Goal: Task Accomplishment & Management: Manage account settings

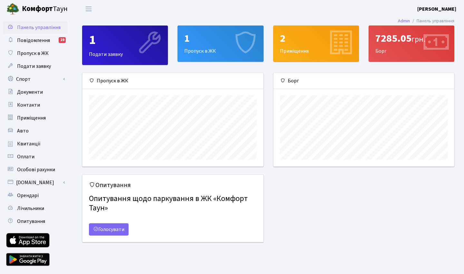
scroll to position [93, 181]
click at [23, 132] on span "Авто" at bounding box center [23, 130] width 12 height 7
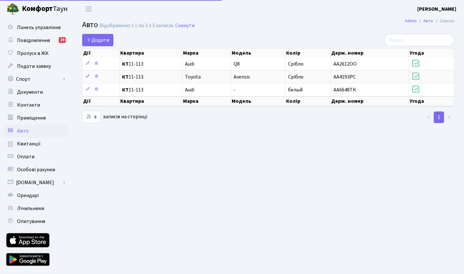
select select "25"
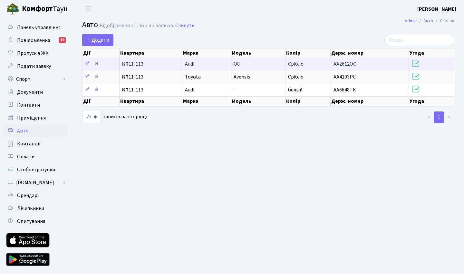
click at [96, 65] on icon at bounding box center [96, 63] width 5 height 5
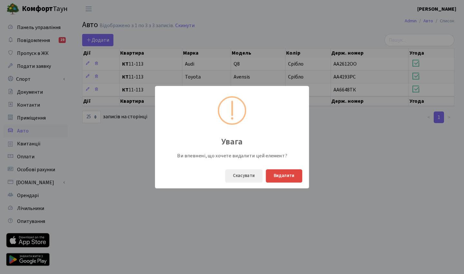
click at [282, 176] on button "Видалити" at bounding box center [284, 175] width 36 height 13
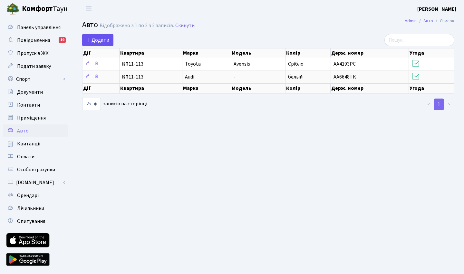
click at [104, 35] on link "Додати" at bounding box center [97, 40] width 31 height 12
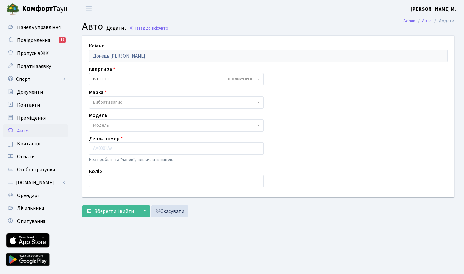
click at [110, 101] on span "Вибрати запис" at bounding box center [107, 102] width 29 height 6
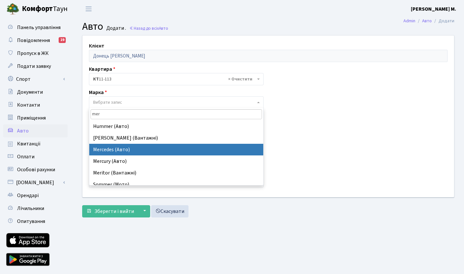
type input "mer"
select select "89"
select select
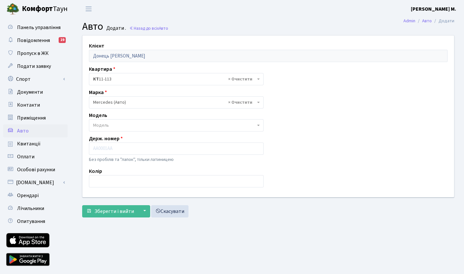
click at [110, 131] on body "Комфорт Таун Донець А. М. Мій обліковий запис Вийти Панель управління Повідомле…" at bounding box center [232, 145] width 464 height 290
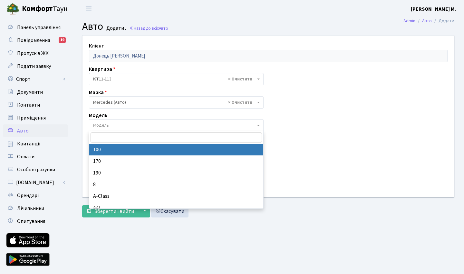
click at [133, 101] on span "× Mercedes (Авто)" at bounding box center [174, 102] width 163 height 6
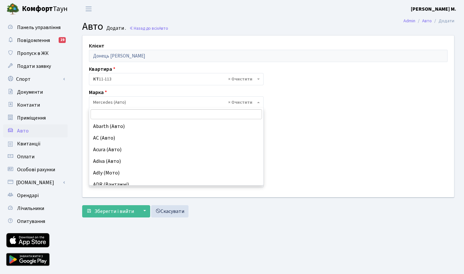
scroll to position [3379, 0]
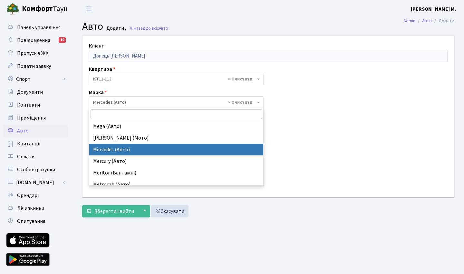
click at [109, 116] on input "search" at bounding box center [177, 114] width 172 height 10
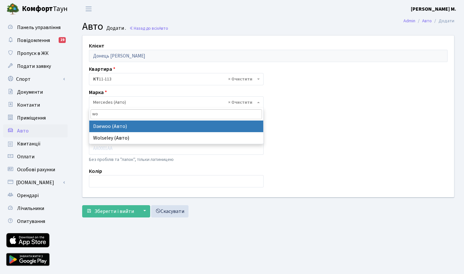
type input "w"
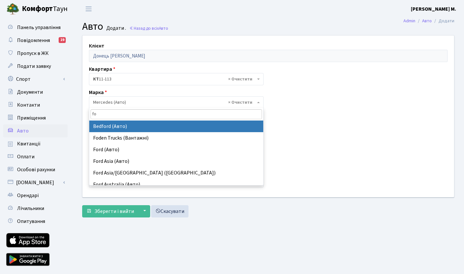
type input "f"
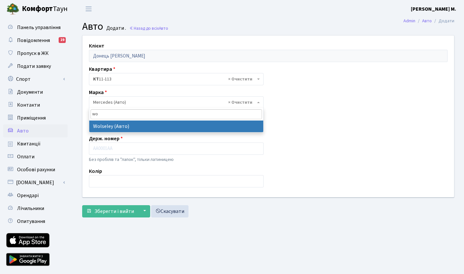
type input "w"
type input "vol"
select select "134"
select select
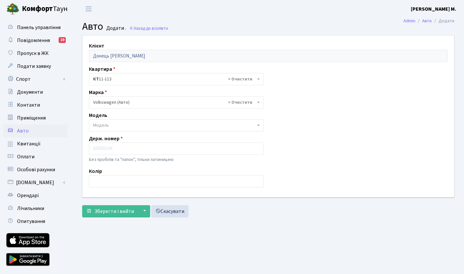
click at [120, 126] on span "Модель" at bounding box center [174, 125] width 163 height 6
type input "u"
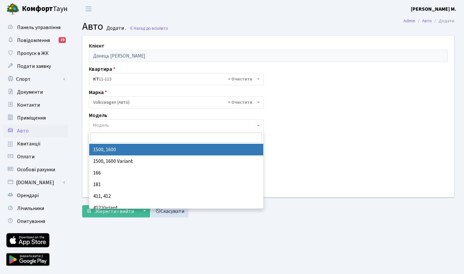
click at [139, 135] on input "search" at bounding box center [177, 137] width 172 height 10
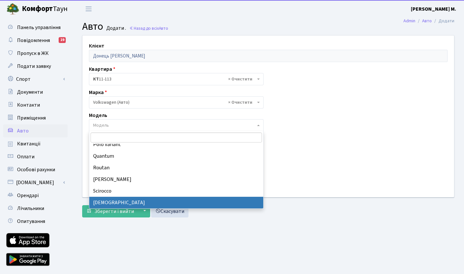
scroll to position [644, 0]
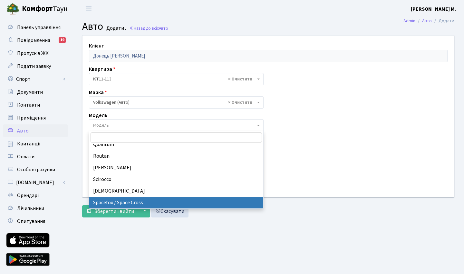
click at [107, 136] on input "search" at bounding box center [177, 137] width 172 height 10
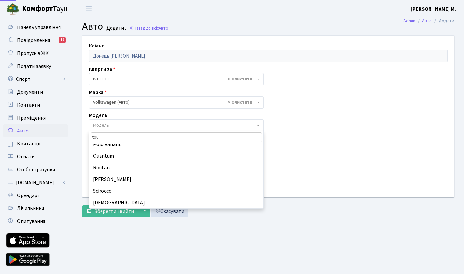
scroll to position [0, 0]
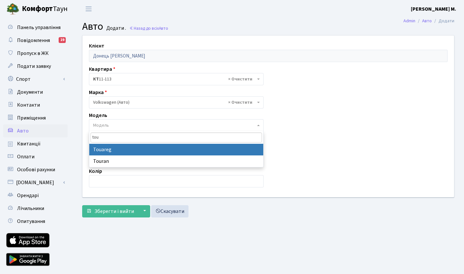
type input "tou"
select select "2491"
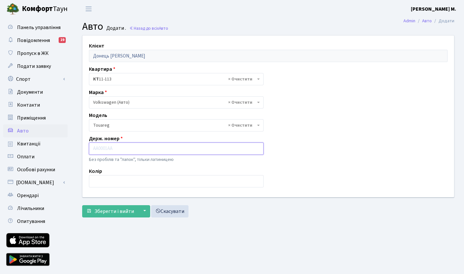
click at [116, 150] on input "text" at bounding box center [176, 148] width 175 height 12
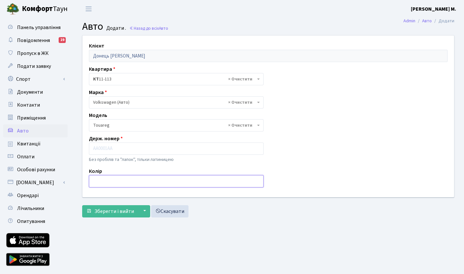
click at [113, 182] on input "text" at bounding box center [176, 181] width 175 height 12
type input "m"
type input "білий"
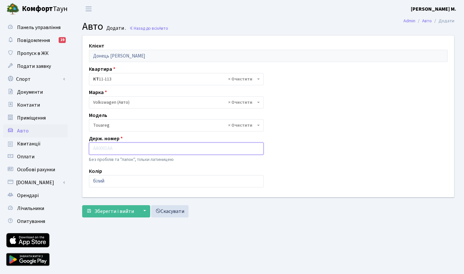
click at [145, 154] on input "text" at bounding box center [176, 148] width 175 height 12
type input "Ф"
type input "АА2954YD"
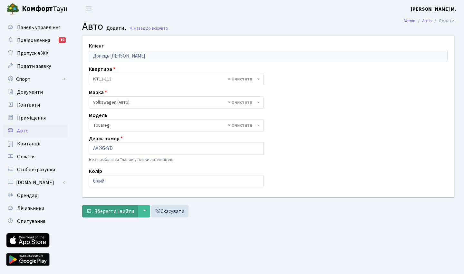
click at [125, 211] on span "Зберегти і вийти" at bounding box center [115, 210] width 40 height 7
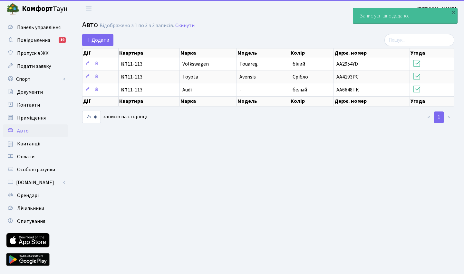
select select "25"
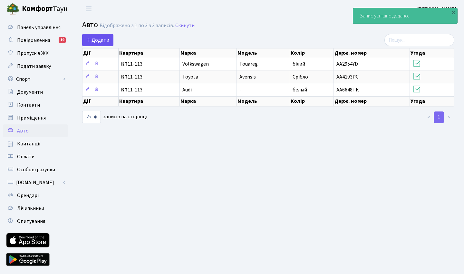
click at [98, 38] on span "Додати" at bounding box center [97, 39] width 23 height 7
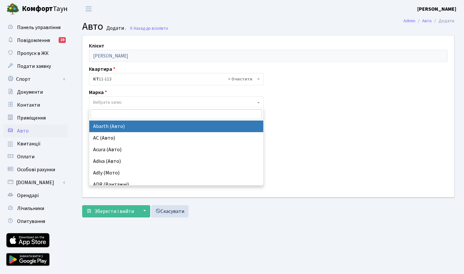
click at [113, 101] on span "Вибрати запис" at bounding box center [107, 102] width 29 height 6
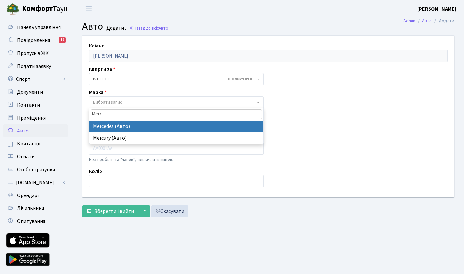
type input "Merc"
select select "89"
select select
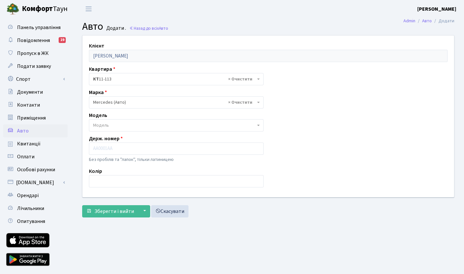
click at [110, 123] on span "Модель" at bounding box center [174, 125] width 163 height 6
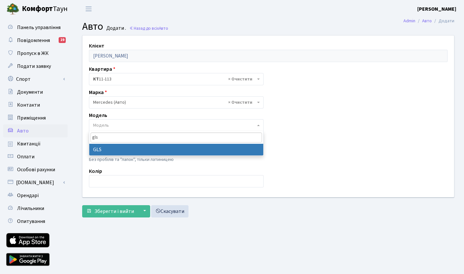
type input "gls"
select select "1499"
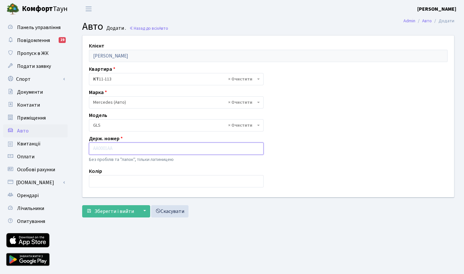
click at [106, 149] on input "text" at bounding box center [176, 148] width 175 height 12
type input "KA6767CE"
click at [96, 187] on div "Клієнт Донець Анастасія Михайлівна Квартира - <b>КТ</b>&nbsp;&nbsp;&nbsp;&nbsp;…" at bounding box center [269, 115] width 382 height 161
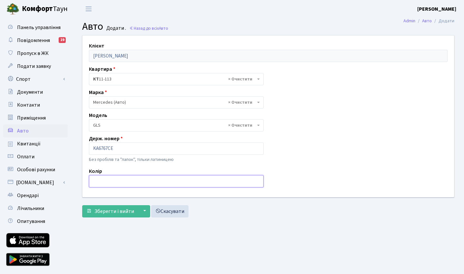
click at [98, 176] on input "text" at bounding box center [176, 181] width 175 height 12
type input "S"
type input "Чорний"
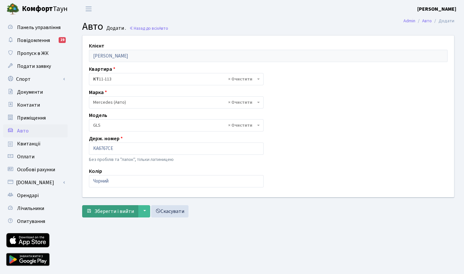
click at [120, 211] on span "Зберегти і вийти" at bounding box center [115, 210] width 40 height 7
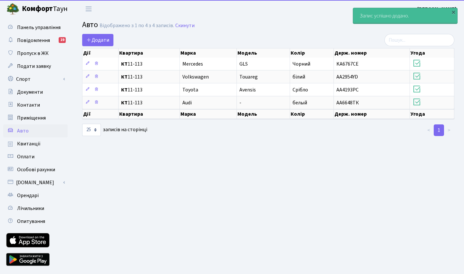
select select "25"
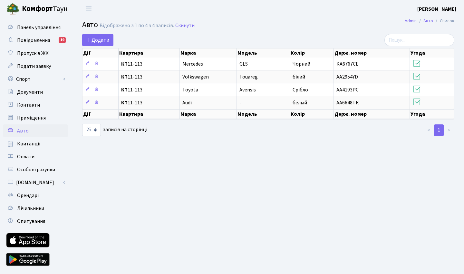
click at [277, 176] on main "Admin Авто Список Авто Відображено з 1 по 4 з 4 записів. Скинути Додати Дії Ква…" at bounding box center [269, 146] width 392 height 256
click at [20, 193] on span "Орендарі" at bounding box center [28, 195] width 22 height 7
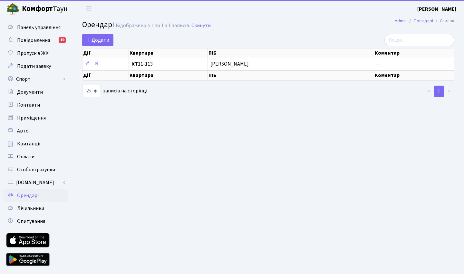
select select "25"
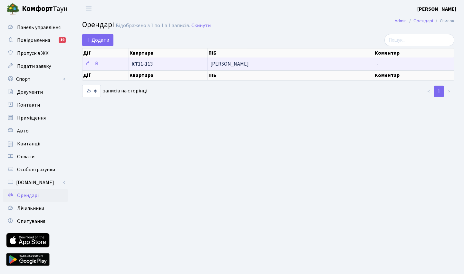
click at [228, 66] on span "[PERSON_NAME]" at bounding box center [291, 63] width 161 height 5
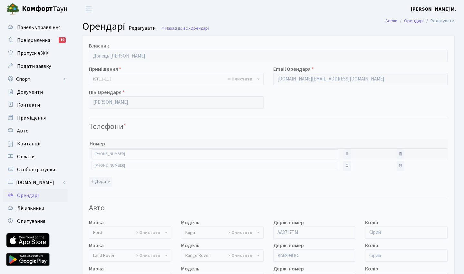
select select "790"
select select "1273"
select select "1036"
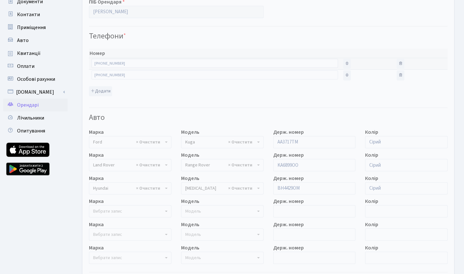
scroll to position [116, 0]
